Goal: Entertainment & Leisure: Consume media (video, audio)

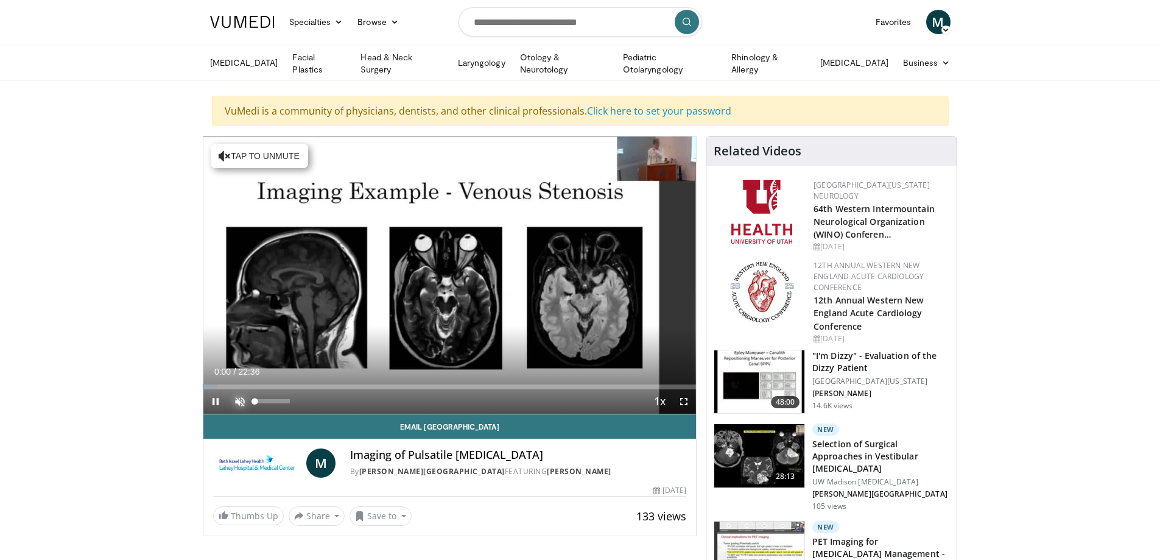
click at [236, 403] on span "Video Player" at bounding box center [240, 401] width 24 height 24
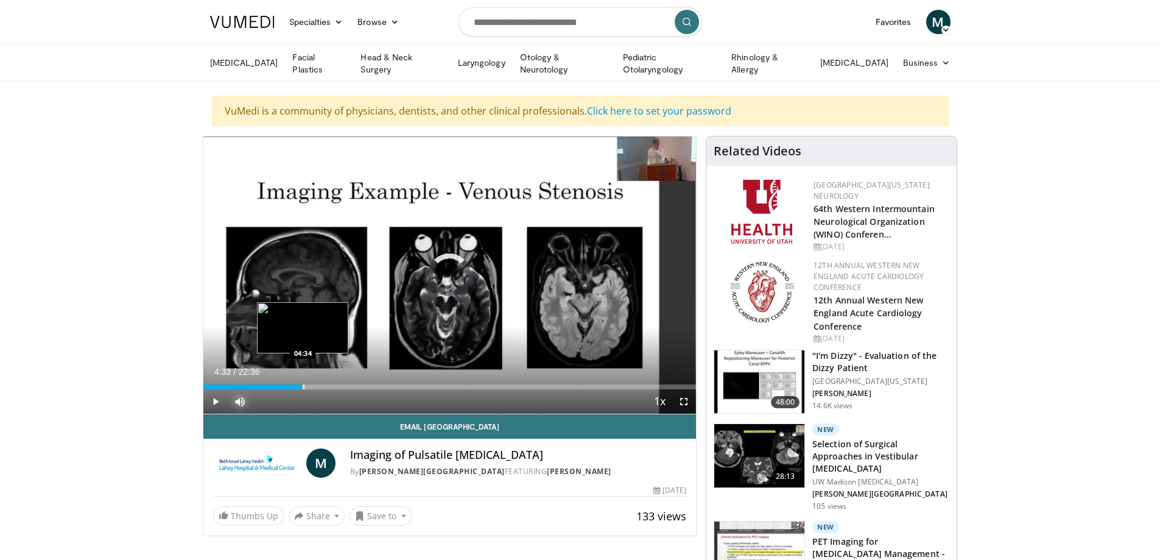
click at [303, 384] on div "Progress Bar" at bounding box center [303, 386] width 1 height 5
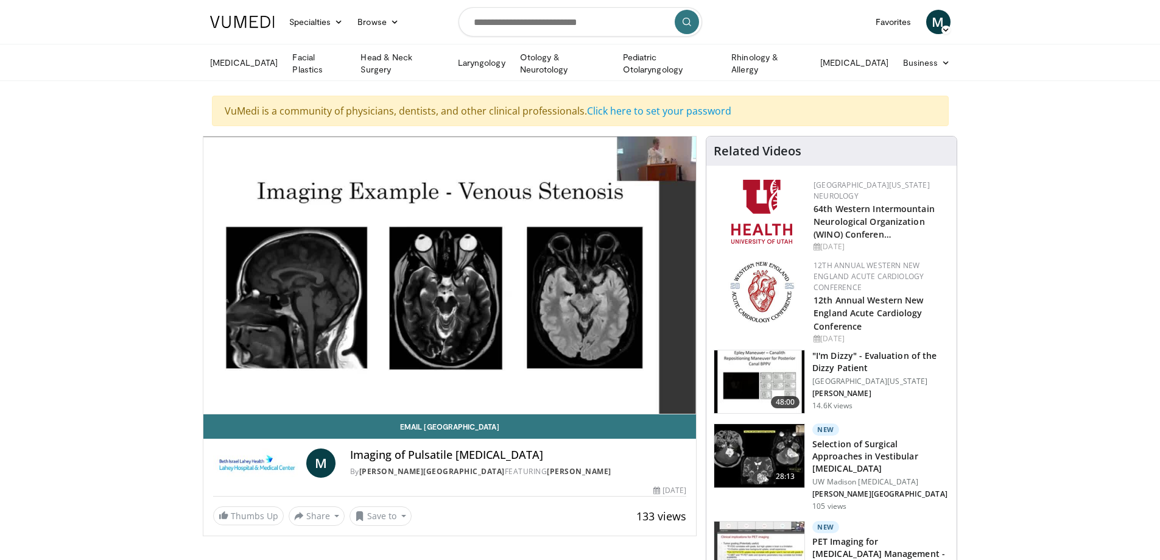
click at [320, 384] on div "10 seconds Tap to unmute" at bounding box center [449, 274] width 493 height 277
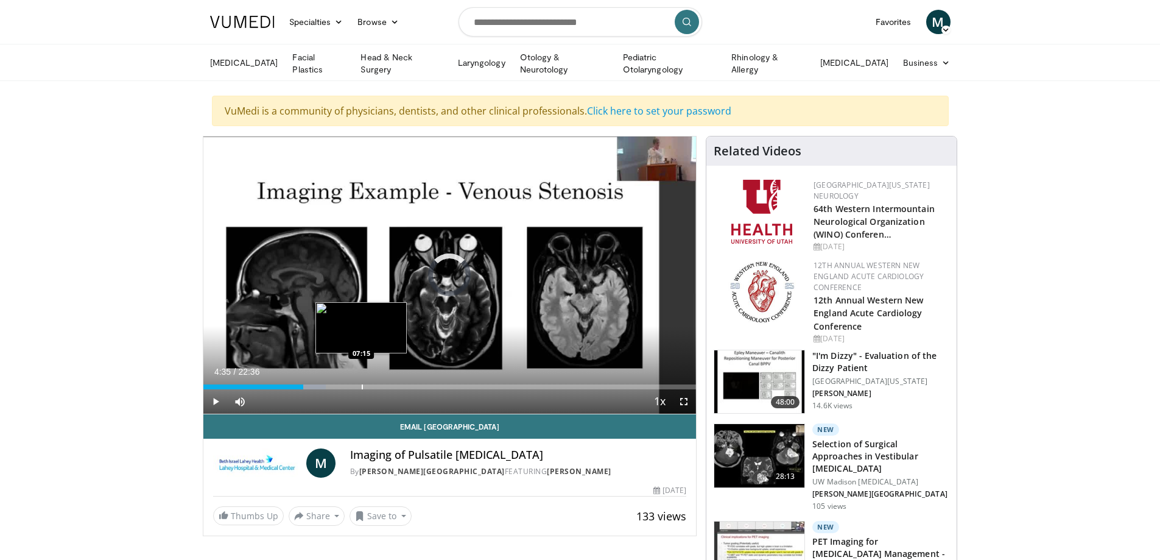
click at [362, 386] on div "Progress Bar" at bounding box center [362, 386] width 1 height 5
click at [211, 400] on span "Video Player" at bounding box center [215, 401] width 24 height 24
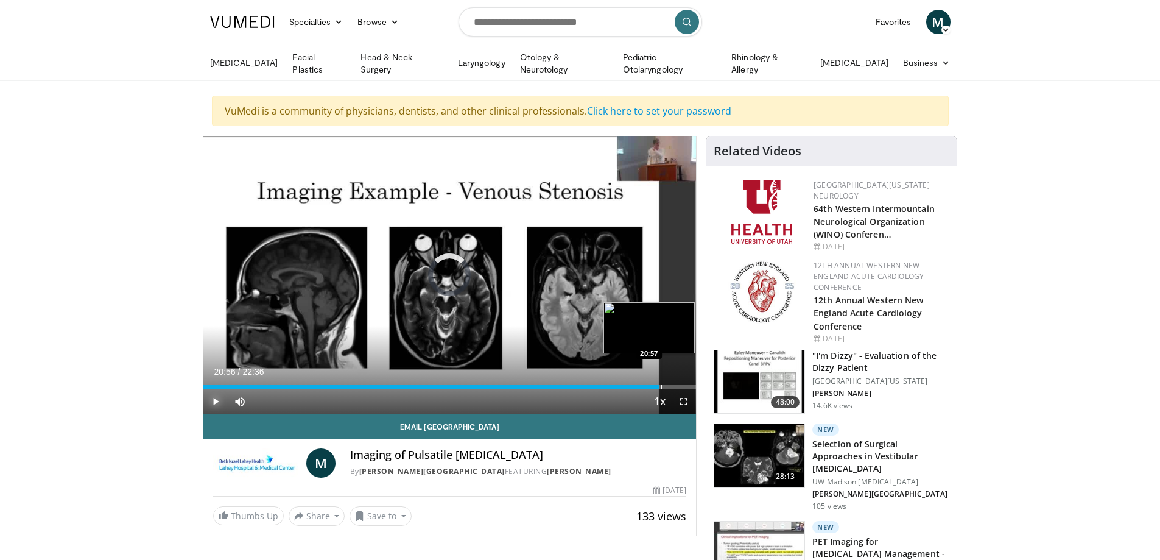
click at [661, 384] on div "Progress Bar" at bounding box center [661, 386] width 1 height 5
click at [211, 399] on span "Video Player" at bounding box center [215, 401] width 24 height 24
click at [679, 400] on span "Video Player" at bounding box center [684, 401] width 24 height 24
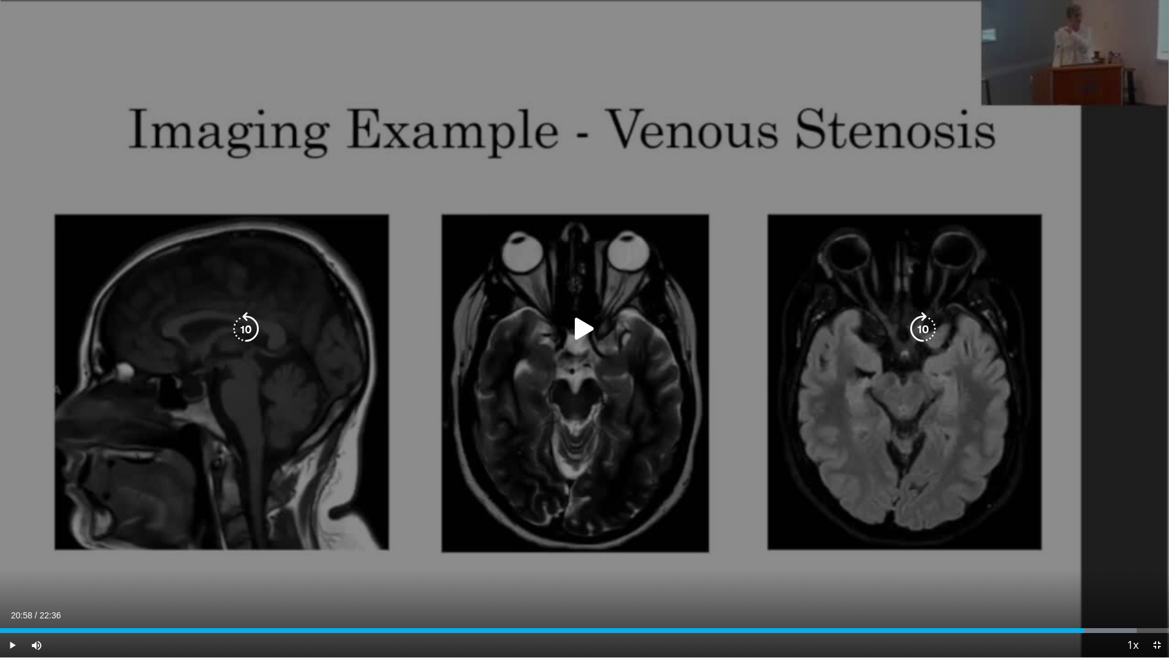
click at [980, 400] on div "10 seconds Tap to unmute" at bounding box center [584, 328] width 1169 height 657
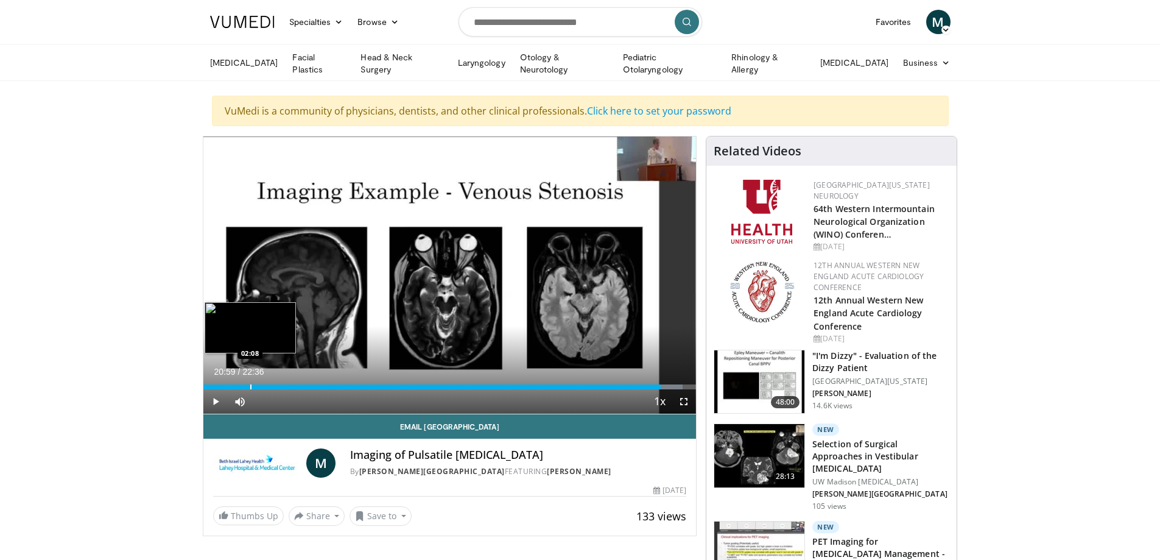
click at [250, 384] on div "Progress Bar" at bounding box center [250, 386] width 1 height 5
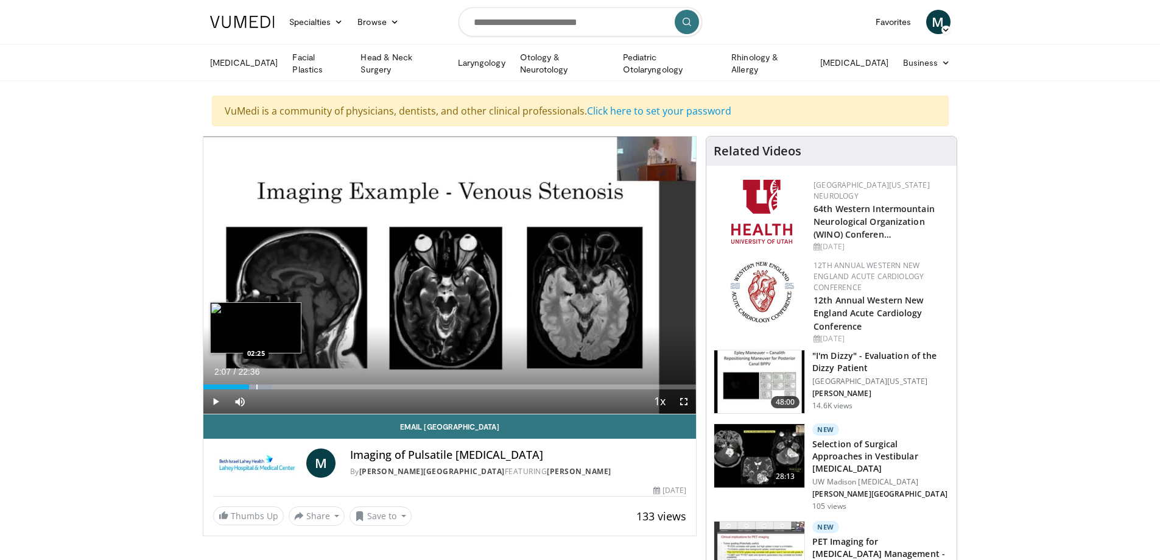
click at [256, 384] on div "Progress Bar" at bounding box center [256, 386] width 1 height 5
click at [263, 384] on div "Progress Bar" at bounding box center [262, 386] width 1 height 5
click at [218, 397] on span "Video Player" at bounding box center [215, 401] width 24 height 24
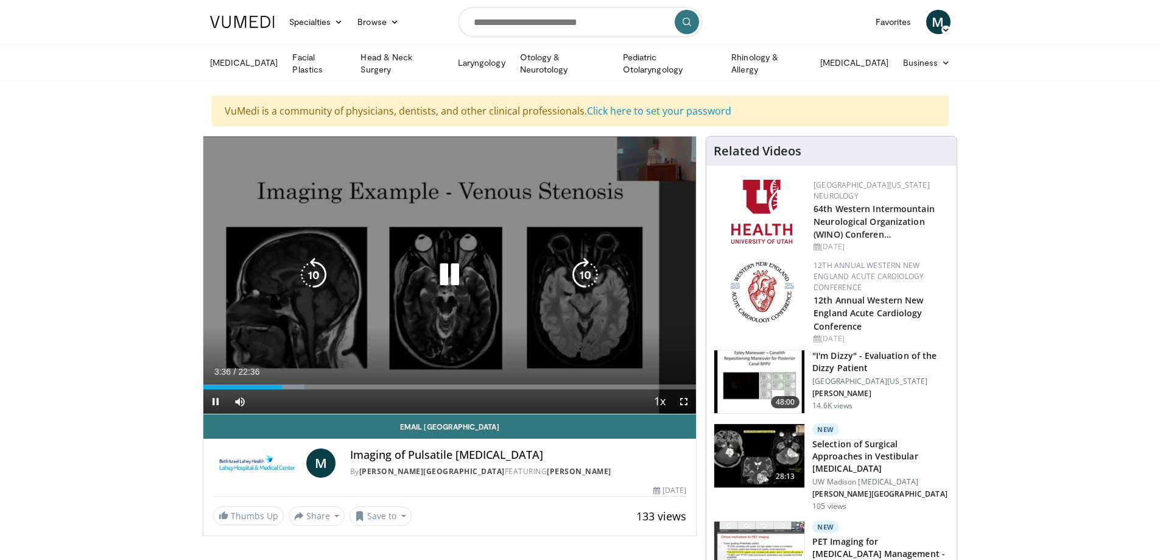
click at [447, 269] on icon "Video Player" at bounding box center [449, 275] width 34 height 34
click at [317, 272] on icon "Video Player" at bounding box center [314, 275] width 34 height 34
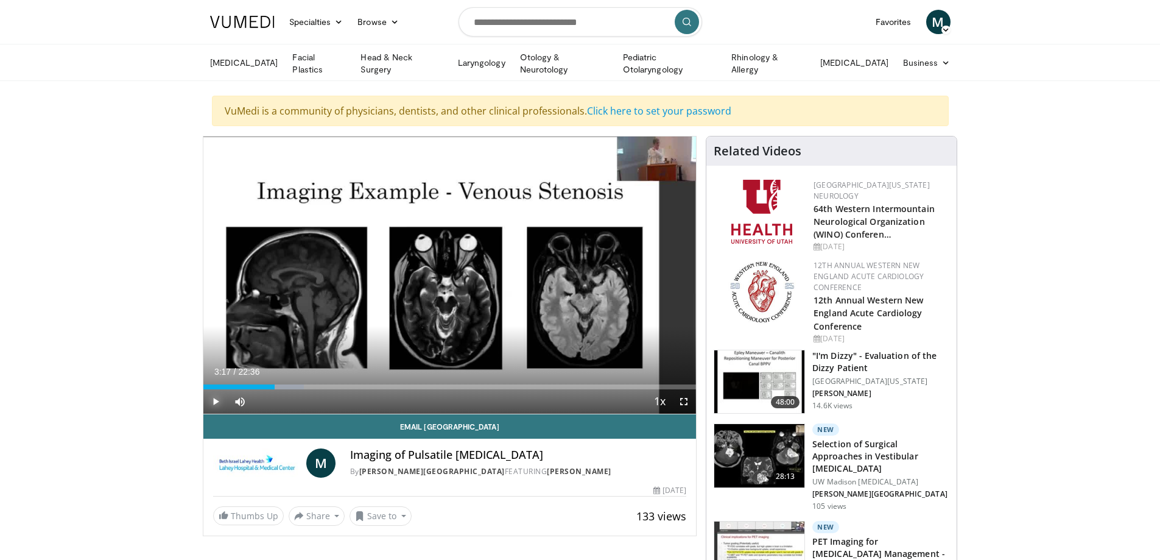
click at [219, 401] on span "Video Player" at bounding box center [215, 401] width 24 height 24
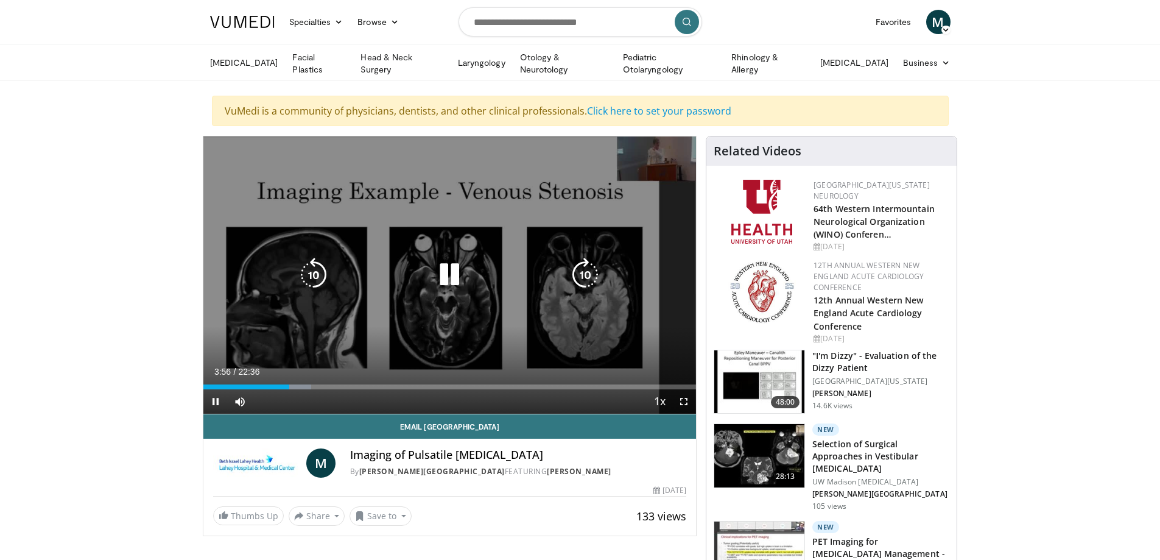
click at [591, 276] on icon "Video Player" at bounding box center [585, 275] width 34 height 34
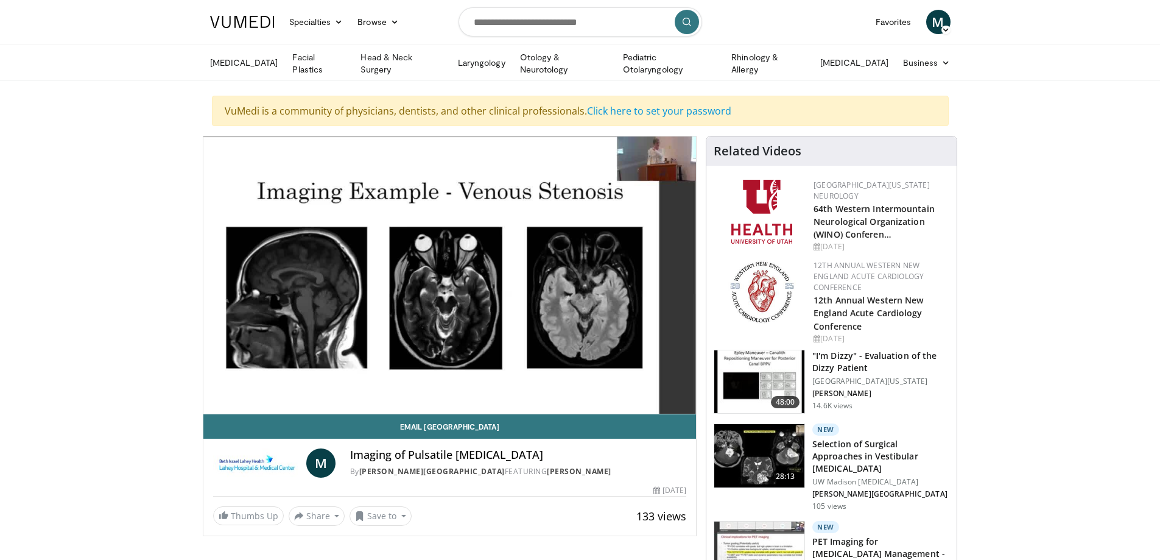
click at [591, 276] on div "20 seconds Tap to unmute" at bounding box center [449, 274] width 493 height 277
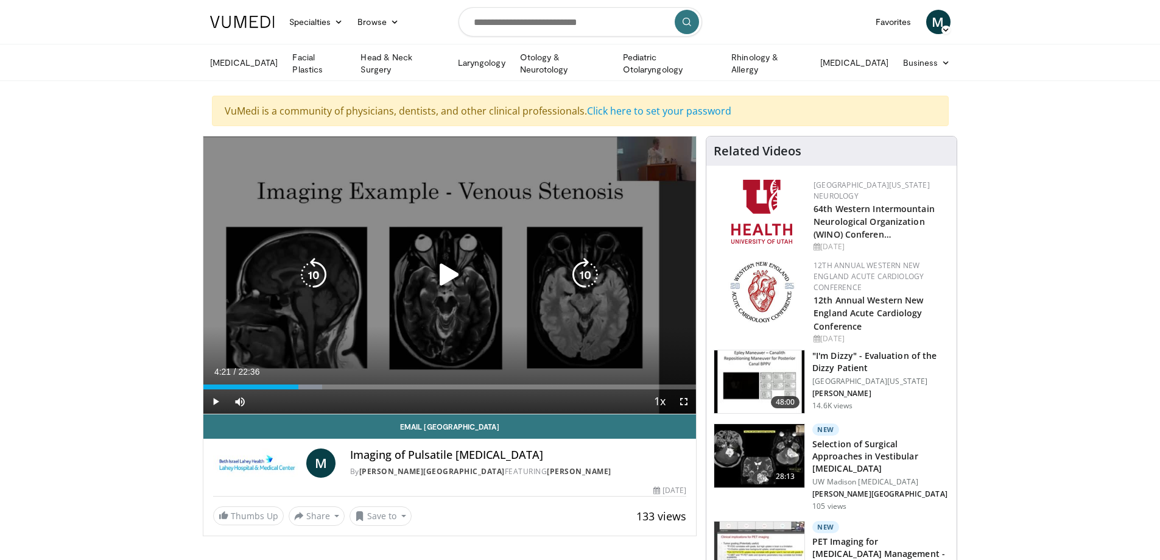
click at [583, 274] on icon "Video Player" at bounding box center [585, 275] width 34 height 34
click at [441, 273] on icon "Video Player" at bounding box center [449, 275] width 34 height 34
click at [588, 273] on icon "Video Player" at bounding box center [585, 275] width 34 height 34
click at [580, 276] on icon "Video Player" at bounding box center [585, 275] width 34 height 34
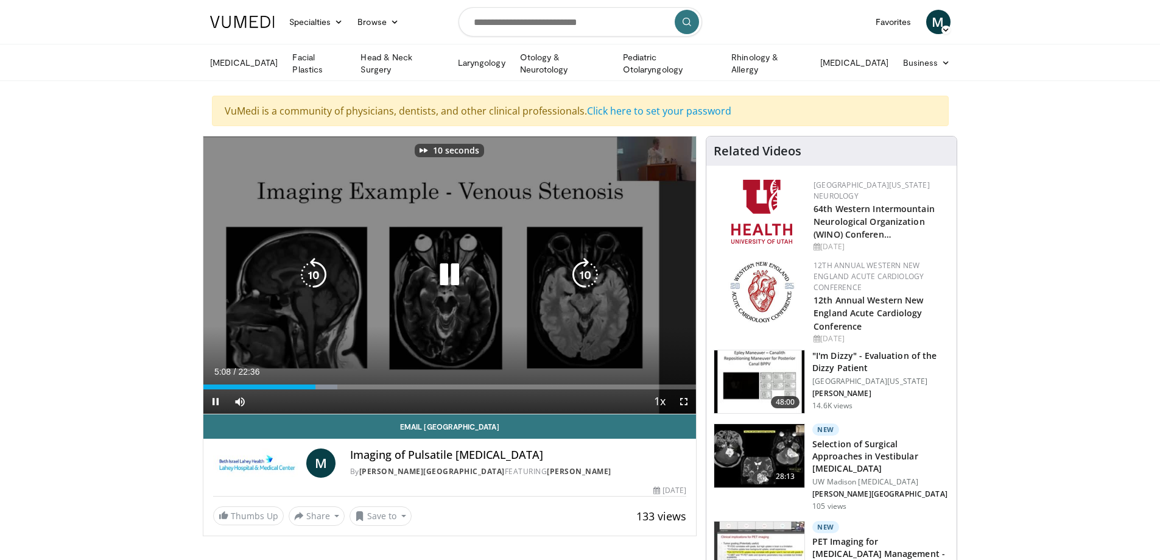
click at [580, 276] on icon "Video Player" at bounding box center [585, 275] width 34 height 34
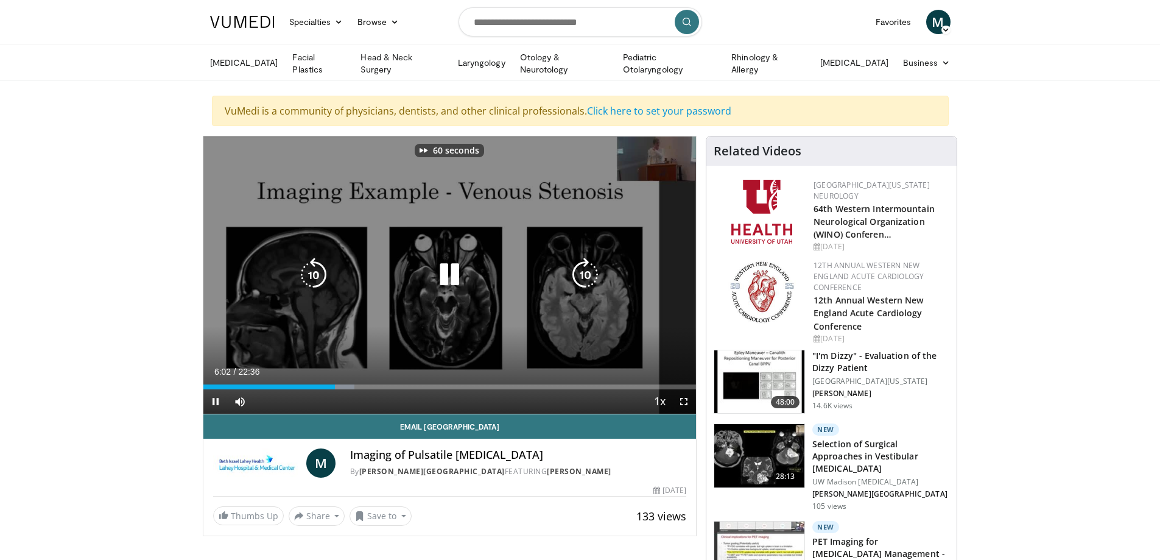
click at [580, 276] on icon "Video Player" at bounding box center [585, 275] width 34 height 34
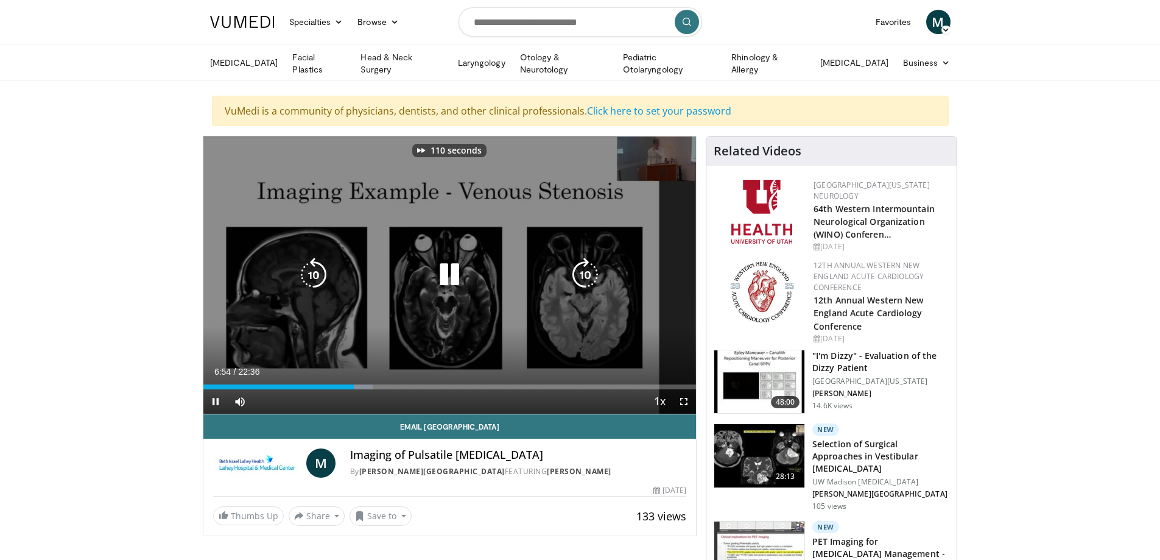
click at [580, 276] on icon "Video Player" at bounding box center [585, 275] width 34 height 34
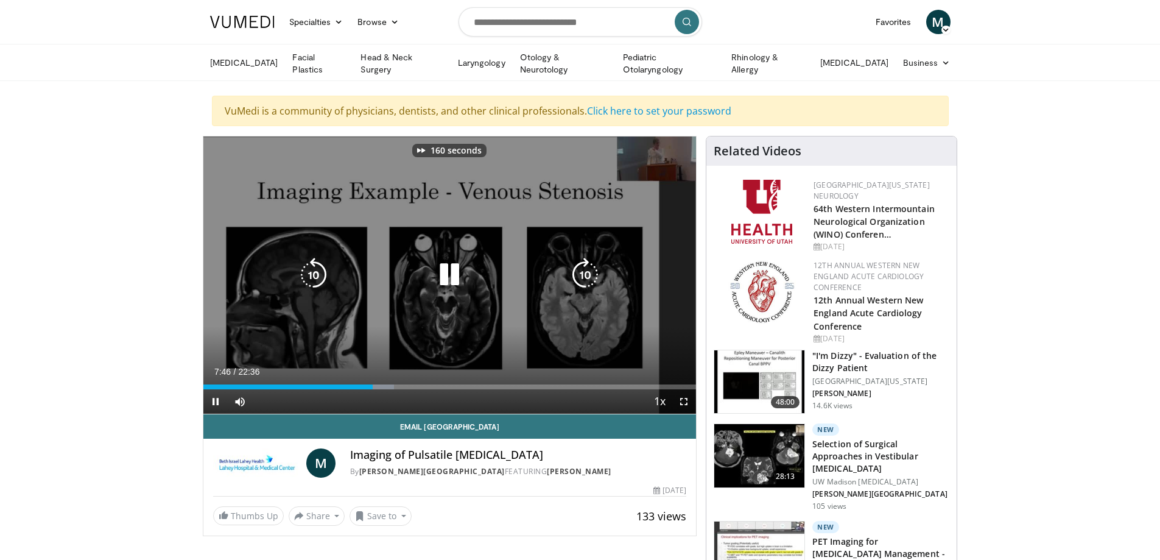
click at [580, 276] on icon "Video Player" at bounding box center [585, 275] width 34 height 34
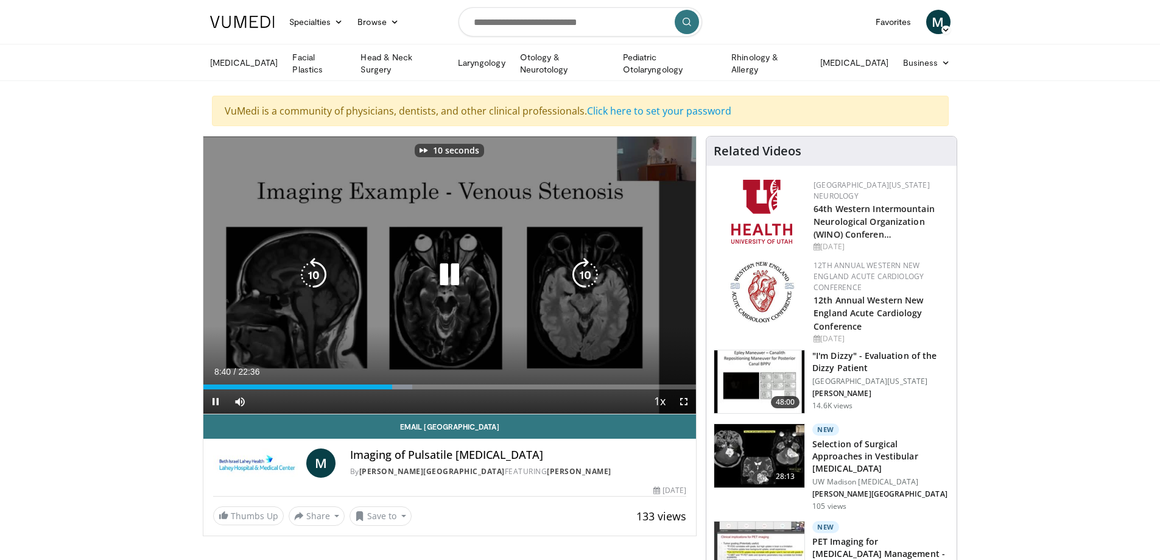
click at [580, 276] on icon "Video Player" at bounding box center [585, 275] width 34 height 34
click at [582, 276] on icon "Video Player" at bounding box center [585, 275] width 34 height 34
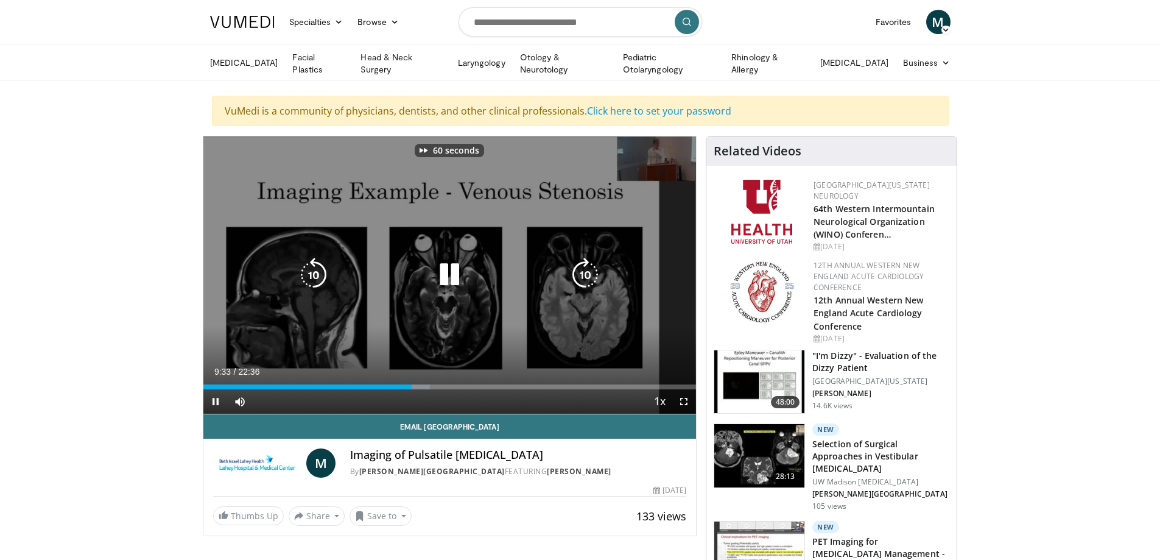
click at [584, 276] on icon "Video Player" at bounding box center [585, 275] width 34 height 34
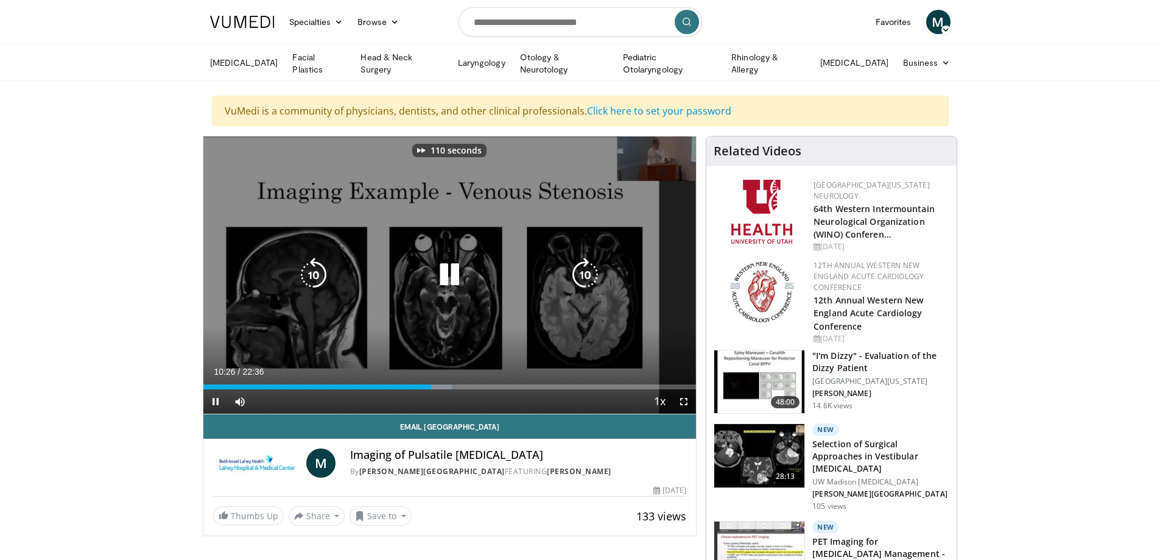
click at [584, 276] on icon "Video Player" at bounding box center [585, 275] width 34 height 34
click at [308, 275] on icon "Video Player" at bounding box center [314, 275] width 34 height 34
click at [307, 270] on icon "Video Player" at bounding box center [314, 275] width 34 height 34
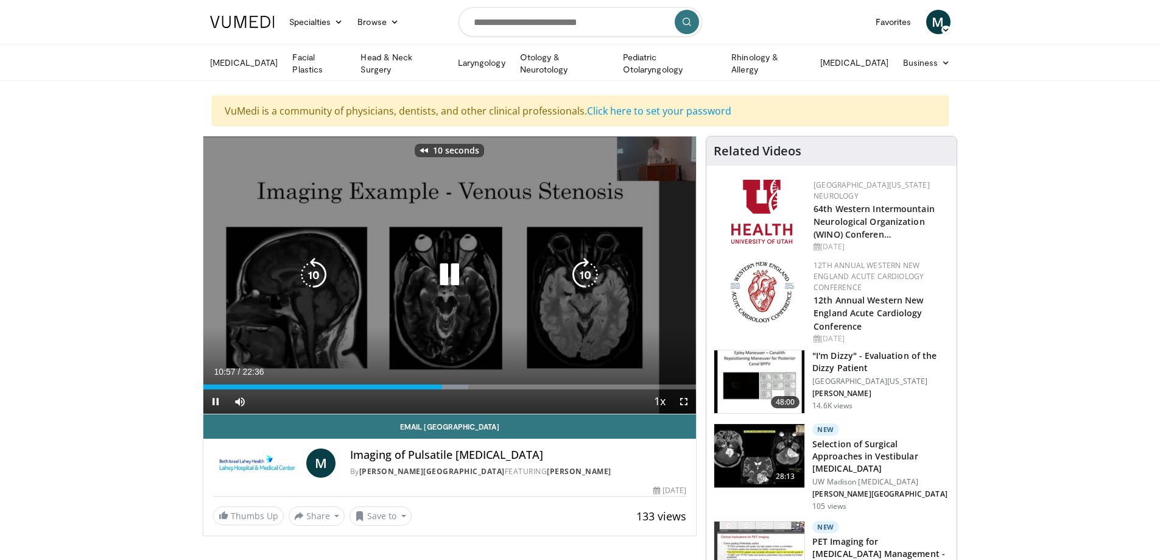
click at [581, 266] on icon "Video Player" at bounding box center [585, 275] width 34 height 34
click at [586, 266] on icon "Video Player" at bounding box center [585, 275] width 34 height 34
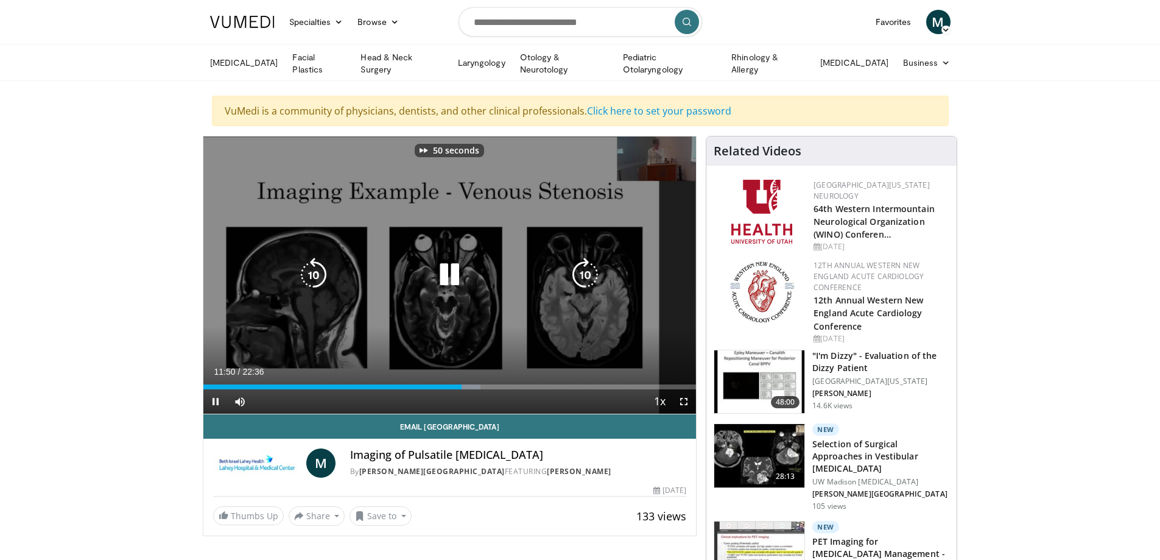
click at [586, 266] on icon "Video Player" at bounding box center [585, 275] width 34 height 34
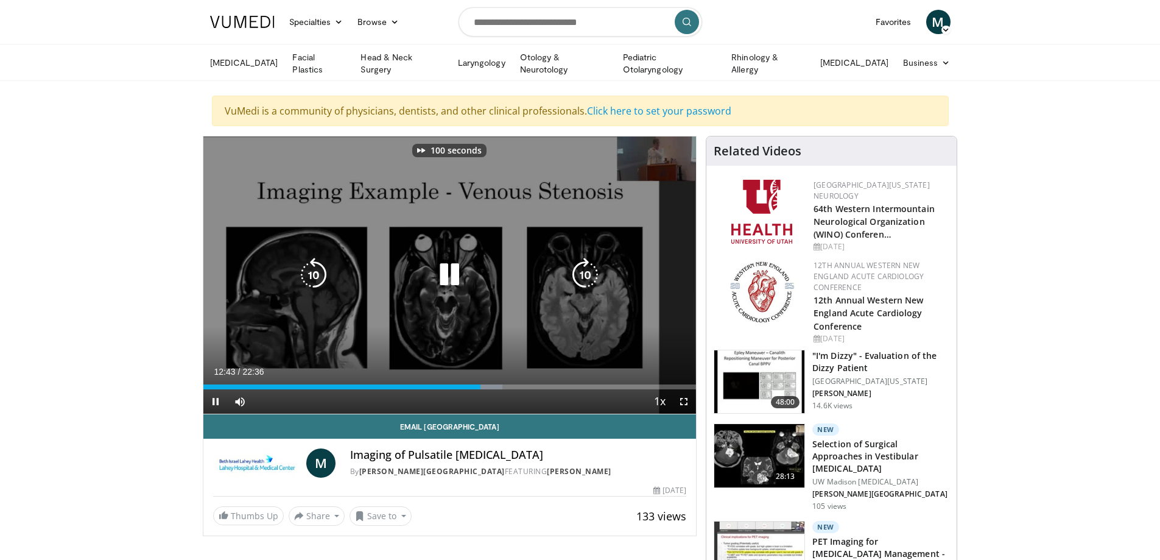
click at [586, 266] on icon "Video Player" at bounding box center [585, 275] width 34 height 34
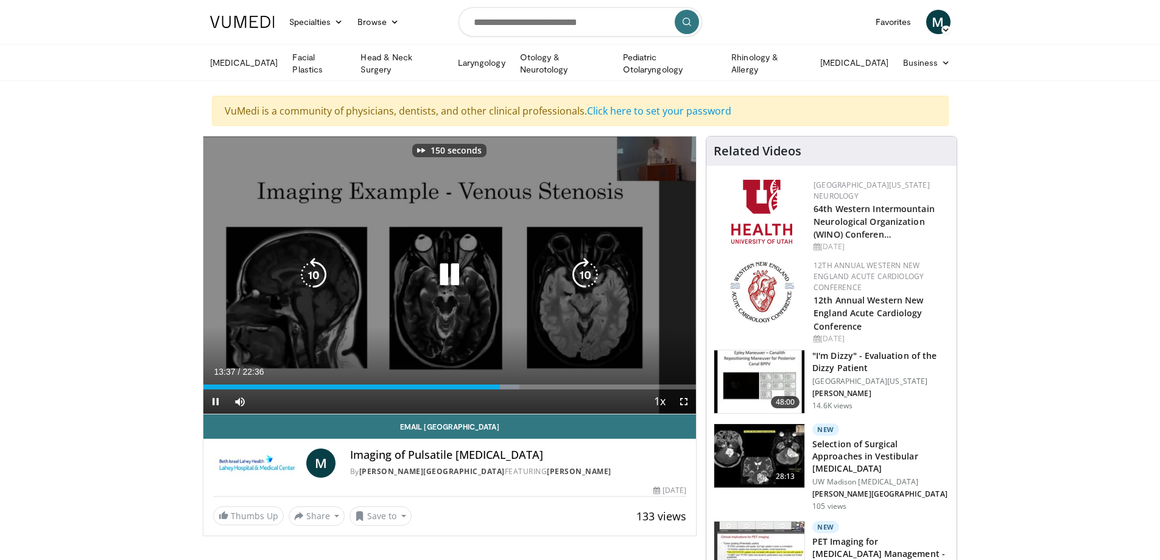
click at [586, 266] on icon "Video Player" at bounding box center [585, 275] width 34 height 34
click at [319, 266] on icon "Video Player" at bounding box center [314, 275] width 34 height 34
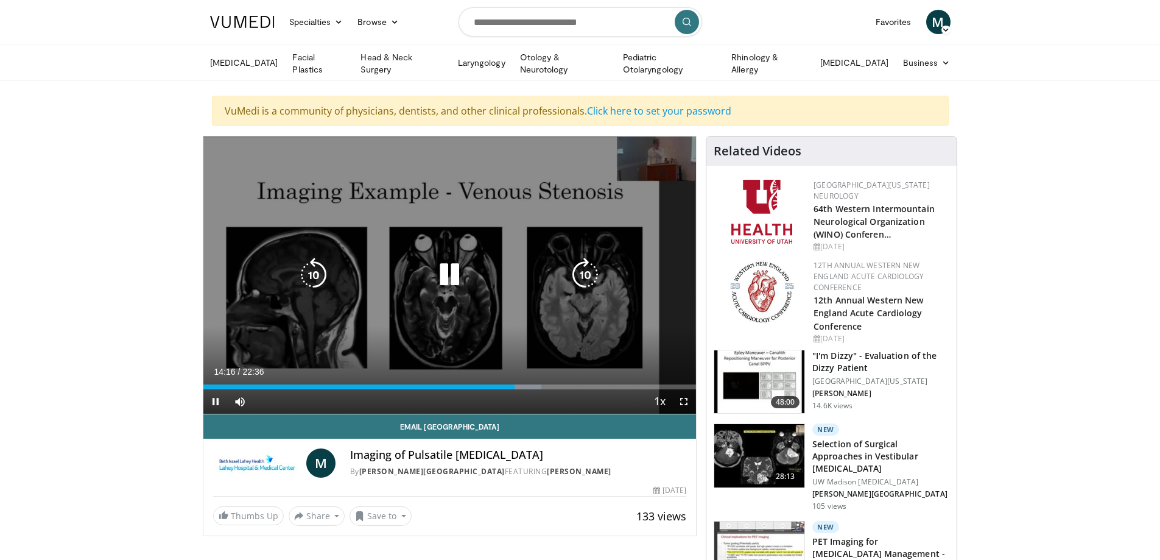
click at [588, 269] on icon "Video Player" at bounding box center [585, 275] width 34 height 34
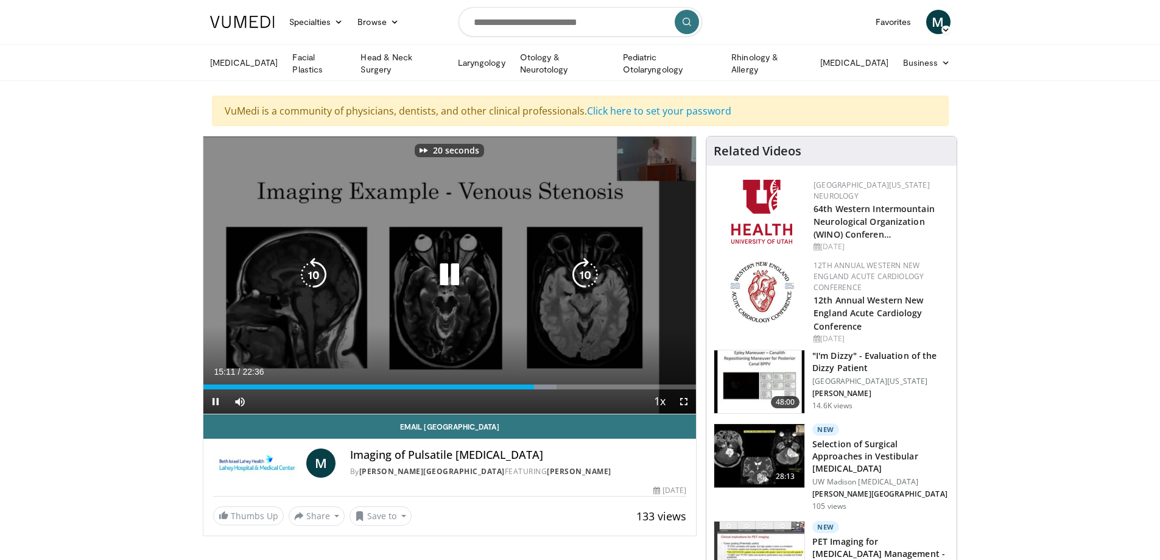
click at [588, 269] on icon "Video Player" at bounding box center [585, 275] width 34 height 34
click at [451, 267] on icon "Video Player" at bounding box center [449, 275] width 34 height 34
